Goal: Find specific page/section: Find specific page/section

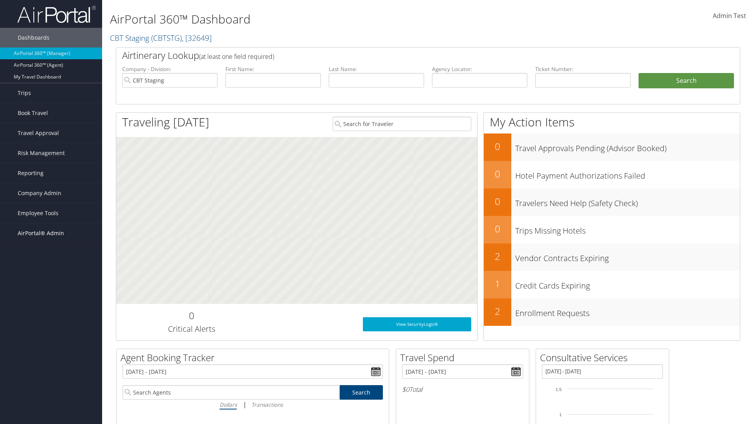
click at [51, 233] on span "AirPortal® Admin" at bounding box center [41, 234] width 46 height 20
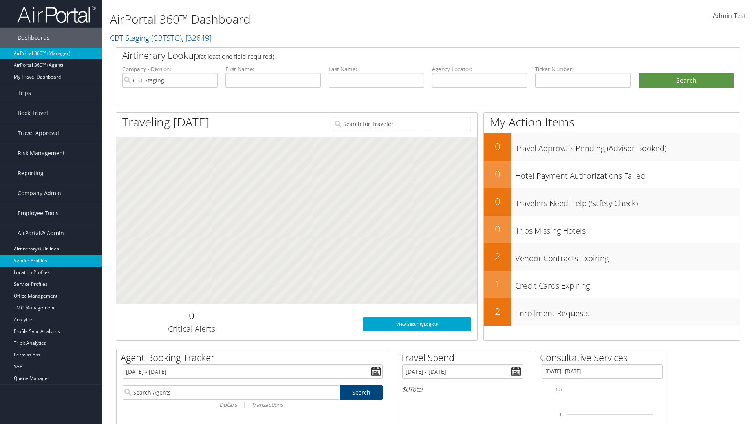
click at [51, 261] on link "Vendor Profiles" at bounding box center [51, 261] width 102 height 12
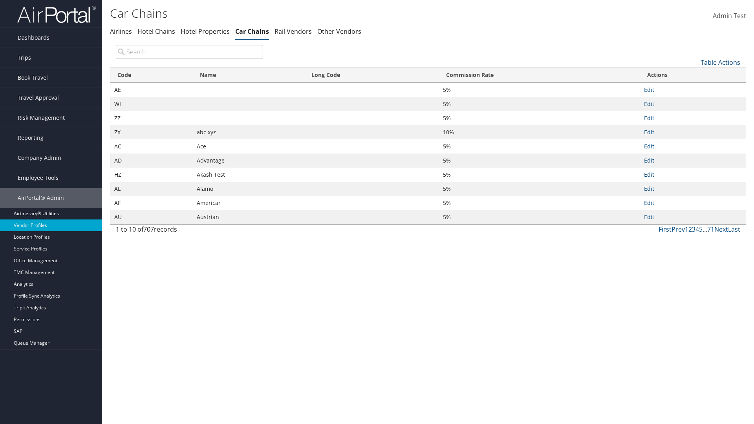
click at [248, 75] on th "Name" at bounding box center [249, 75] width 112 height 15
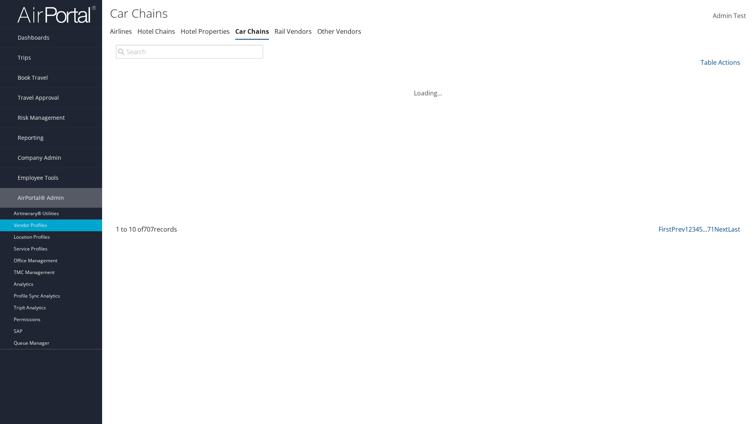
click at [248, 75] on th "Name" at bounding box center [249, 75] width 112 height 15
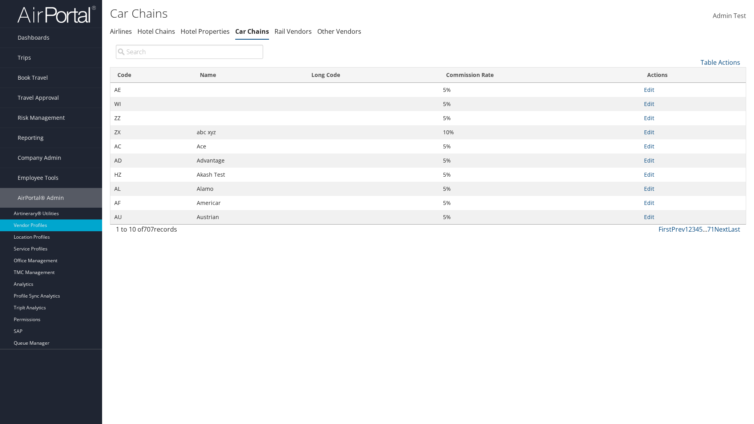
click at [372, 75] on th "Long Code" at bounding box center [372, 75] width 135 height 15
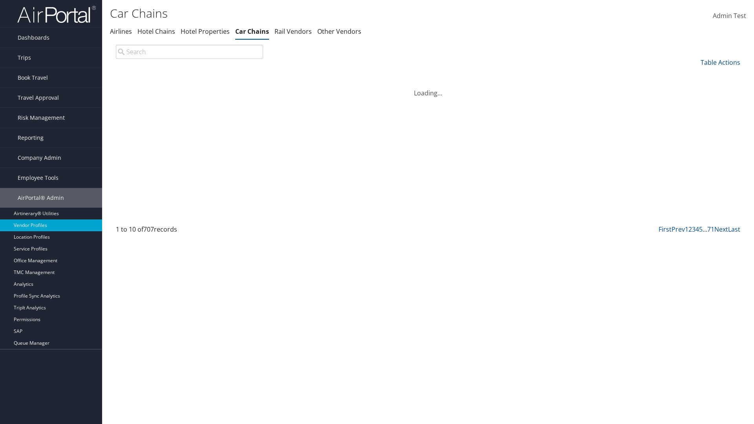
click at [372, 75] on th "Long Code" at bounding box center [372, 75] width 135 height 15
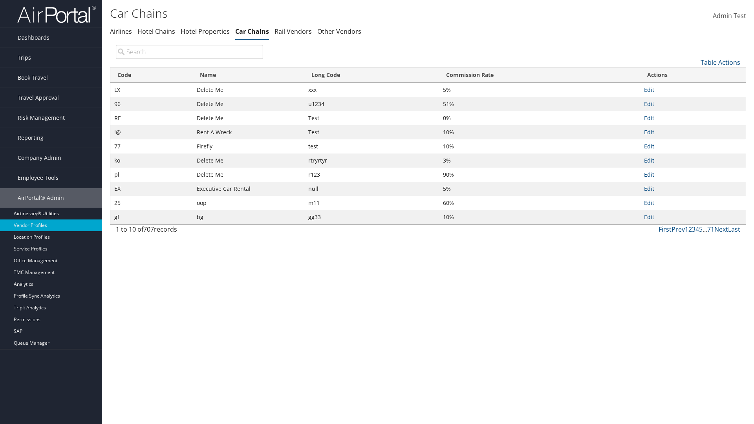
click at [539, 75] on th "Commission Rate" at bounding box center [539, 75] width 201 height 15
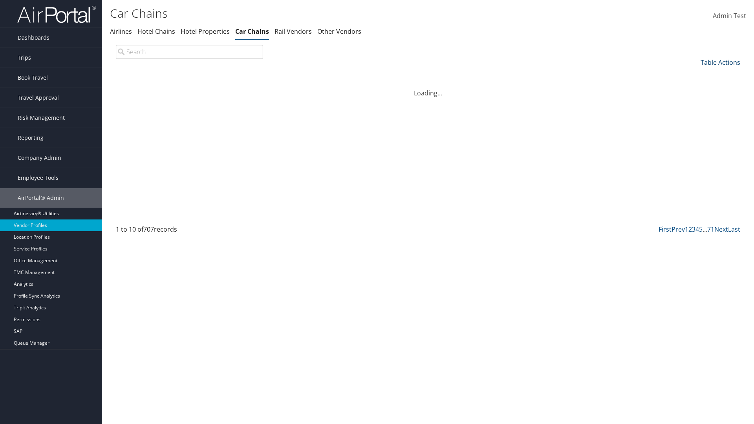
click at [539, 75] on th "Commission Rate" at bounding box center [539, 75] width 201 height 15
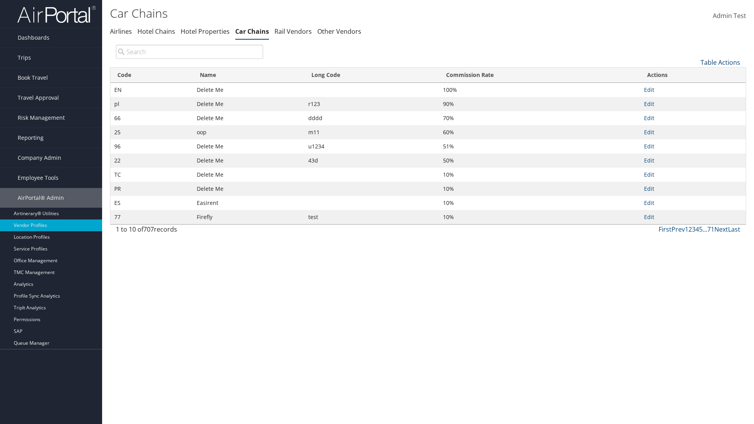
click at [721, 62] on link "Table Actions" at bounding box center [721, 62] width 40 height 9
click at [694, 114] on link "Page Length" at bounding box center [694, 114] width 103 height 13
click at [694, 88] on link "25" at bounding box center [694, 88] width 103 height 13
